Goal: Navigation & Orientation: Find specific page/section

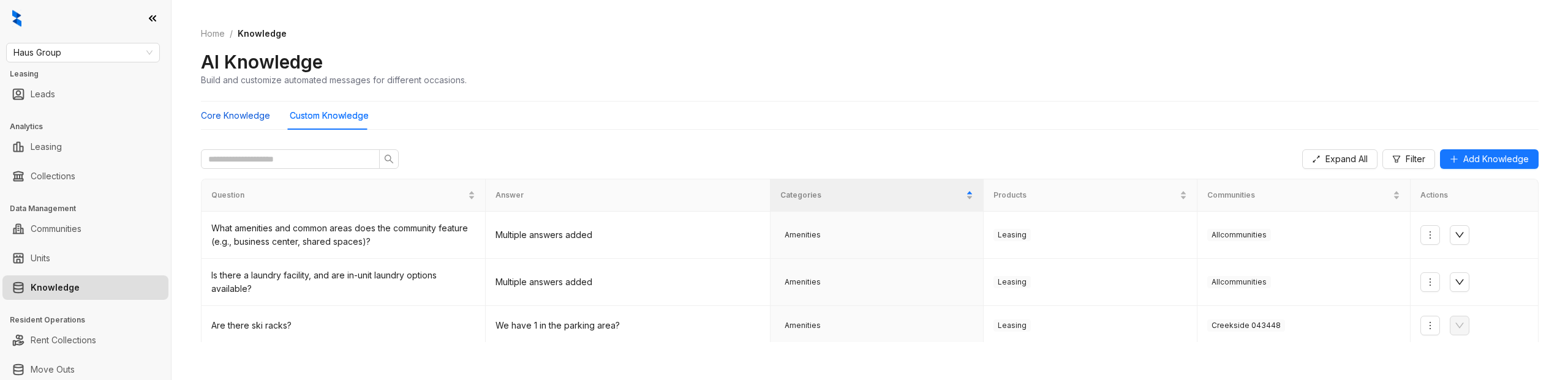
click at [229, 115] on Knowledge "Core Knowledge" at bounding box center [235, 116] width 69 height 13
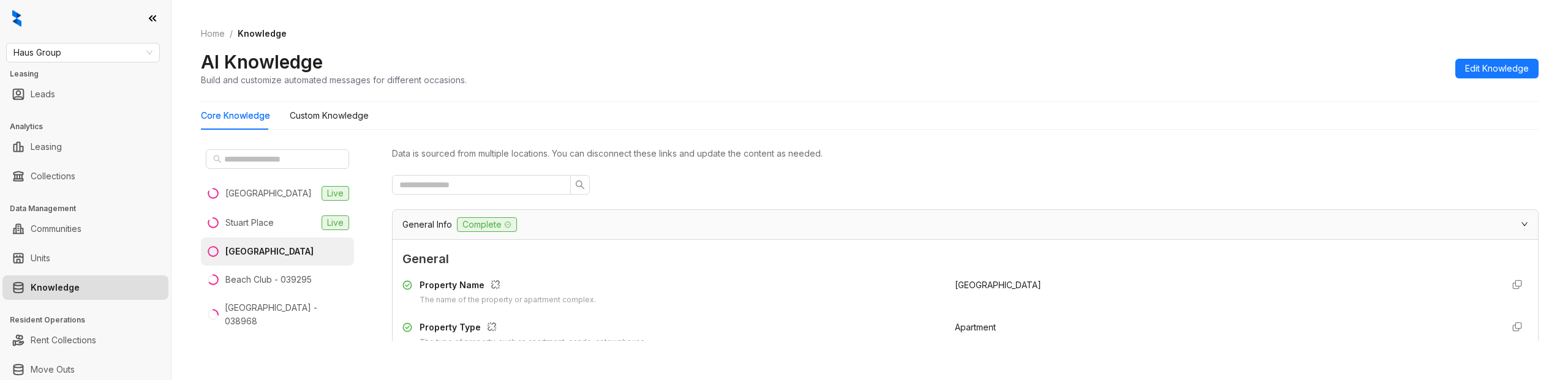
click at [1003, 59] on div "AI Knowledge Build and customize automated messages for different occasions. Ed…" at bounding box center [869, 69] width 1338 height 36
